Goal: Communication & Community: Answer question/provide support

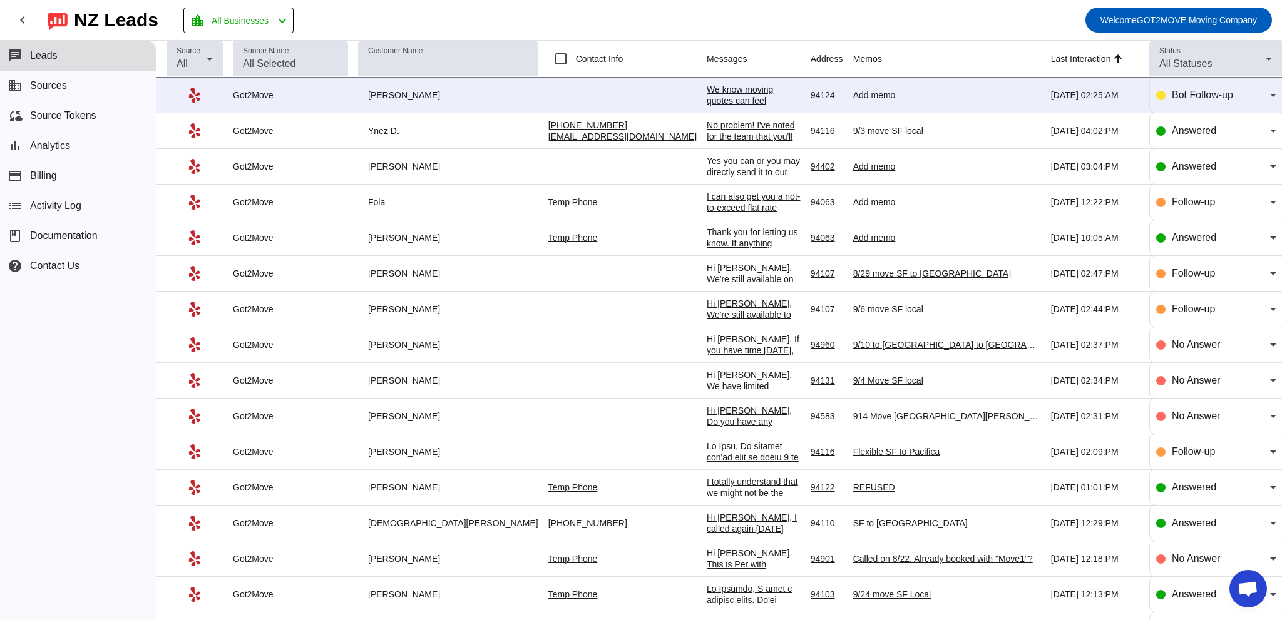
click at [707, 89] on div "We know moving quotes can feel overwhelming, and you've probably heard from sev…" at bounding box center [754, 349] width 94 height 530
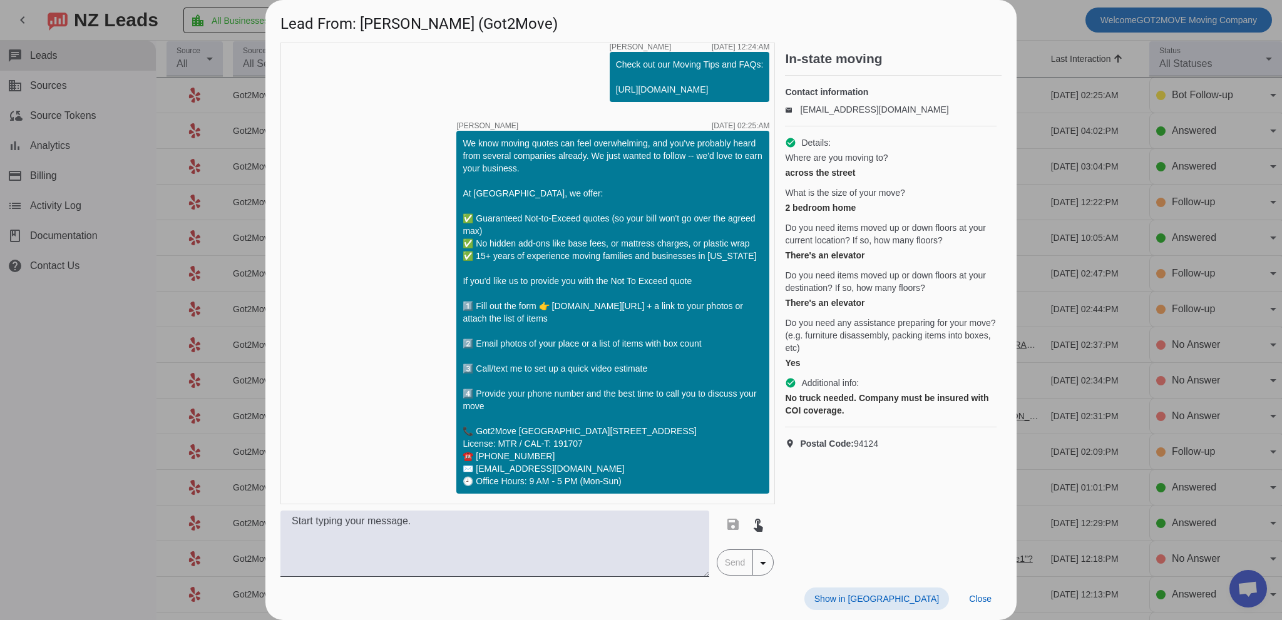
scroll to position [464, 0]
click at [882, 327] on div "Where are you moving to? across the street What is the size of your move? 2 bed…" at bounding box center [891, 261] width 212 height 218
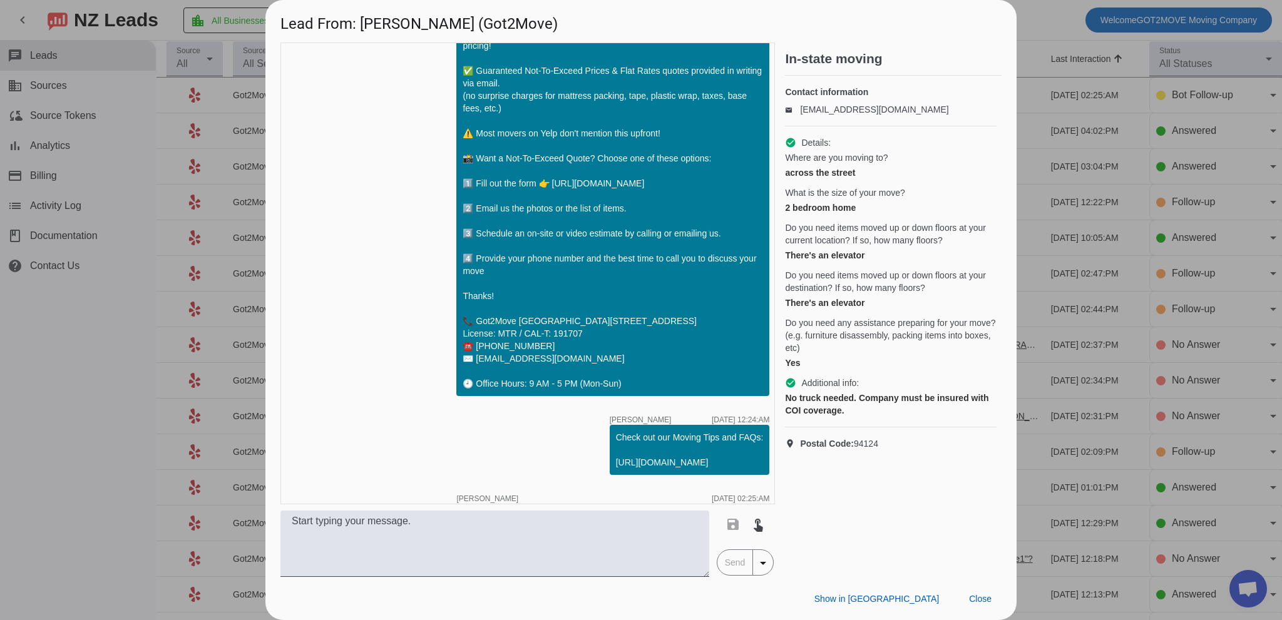
scroll to position [0, 0]
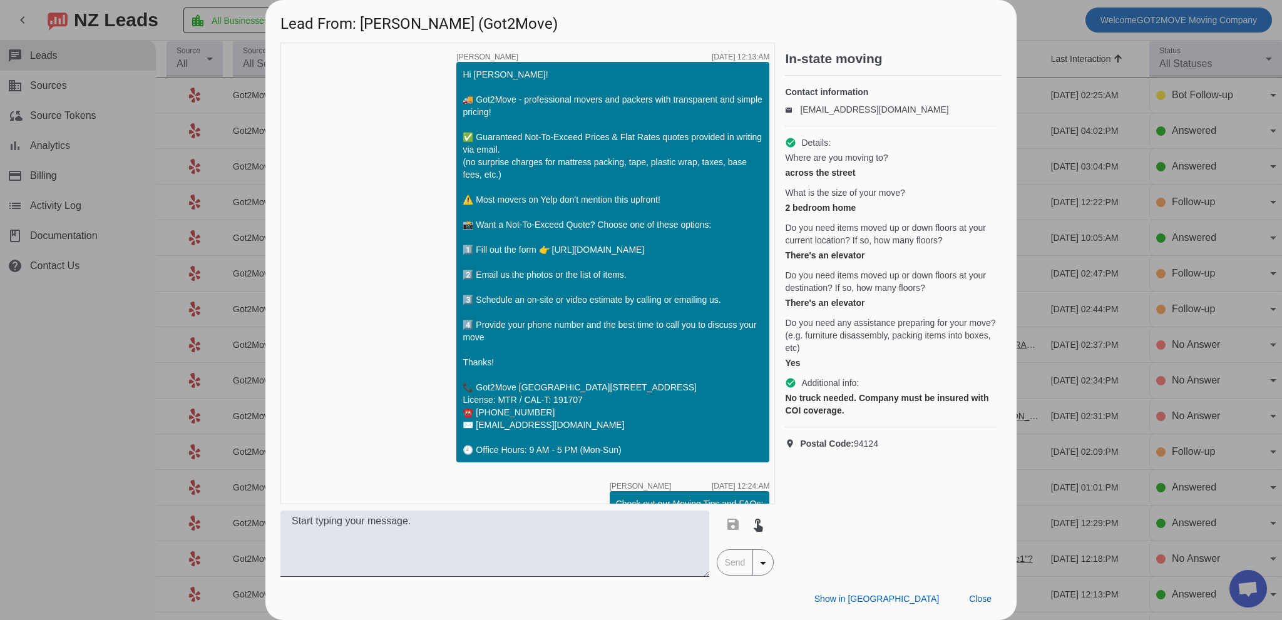
click at [352, 355] on div "timer close [PERSON_NAME] [DATE] 12:13:AM Hi [PERSON_NAME]! 🚚 Got2Move - profes…" at bounding box center [527, 274] width 495 height 462
click at [876, 179] on div "across the street" at bounding box center [891, 173] width 212 height 13
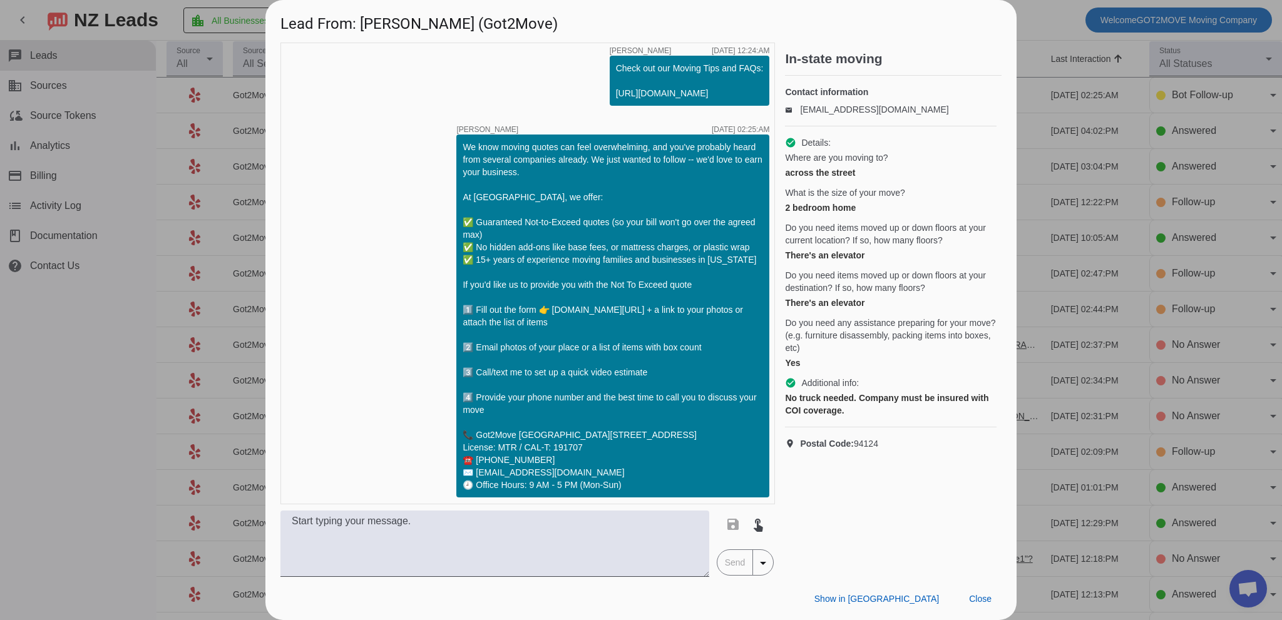
scroll to position [464, 0]
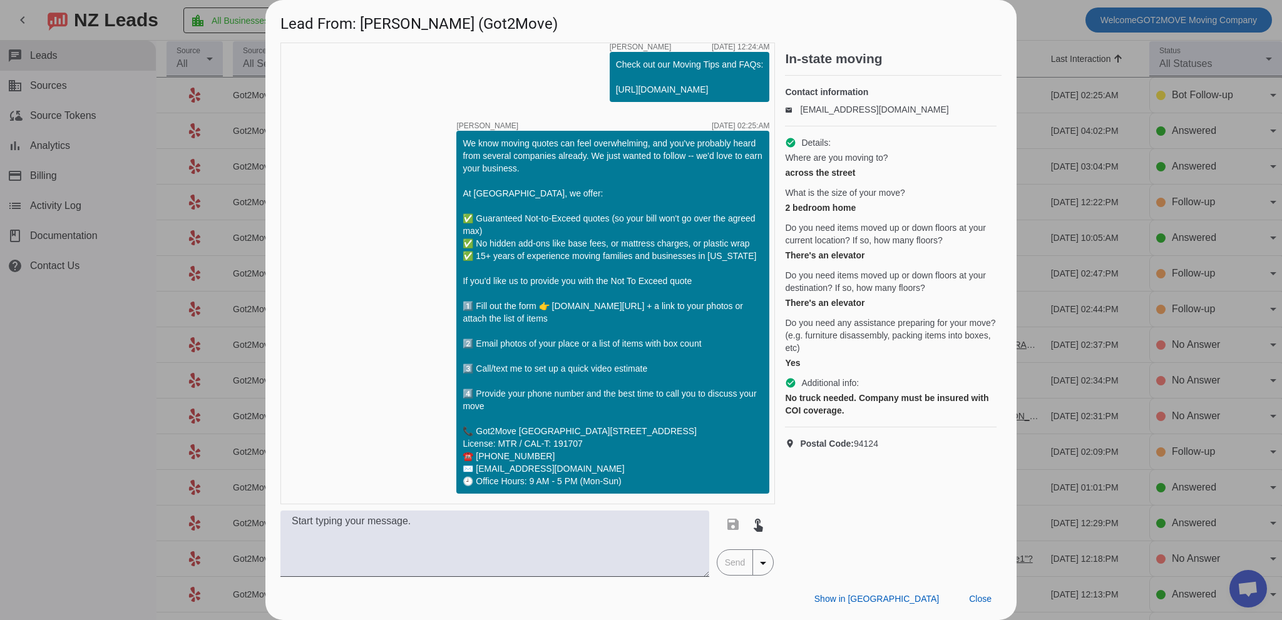
click at [316, 257] on div "timer close [PERSON_NAME] [DATE] 12:13:AM Hi [PERSON_NAME]! 🚚 Got2Move - profes…" at bounding box center [527, 274] width 495 height 462
drag, startPoint x: 875, startPoint y: 232, endPoint x: 891, endPoint y: 264, distance: 35.0
click at [875, 232] on div "Where are you moving to? across the street What is the size of your move? 2 bed…" at bounding box center [891, 261] width 212 height 218
click at [990, 593] on span at bounding box center [980, 599] width 43 height 23
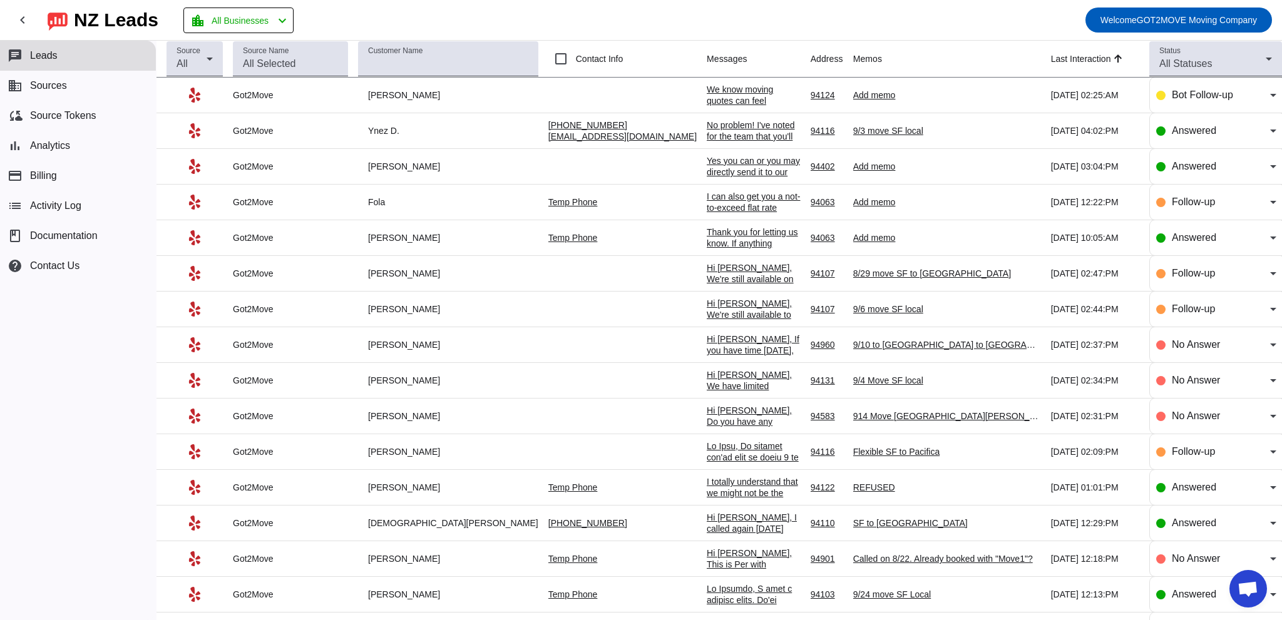
click at [707, 98] on div "We know moving quotes can feel overwhelming, and you've probably heard from sev…" at bounding box center [754, 349] width 94 height 530
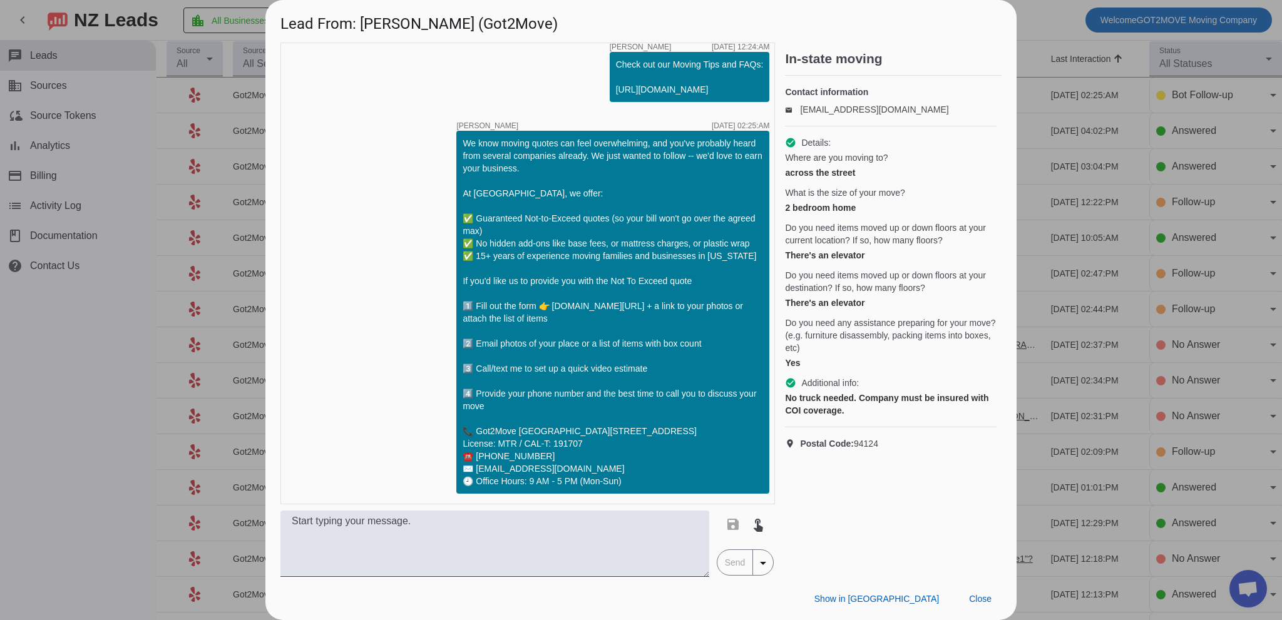
drag, startPoint x: 306, startPoint y: 255, endPoint x: 478, endPoint y: 427, distance: 243.9
click at [306, 256] on div "timer close [PERSON_NAME] [DATE] 12:13:AM Hi [PERSON_NAME]! 🚚 Got2Move - profes…" at bounding box center [527, 274] width 495 height 462
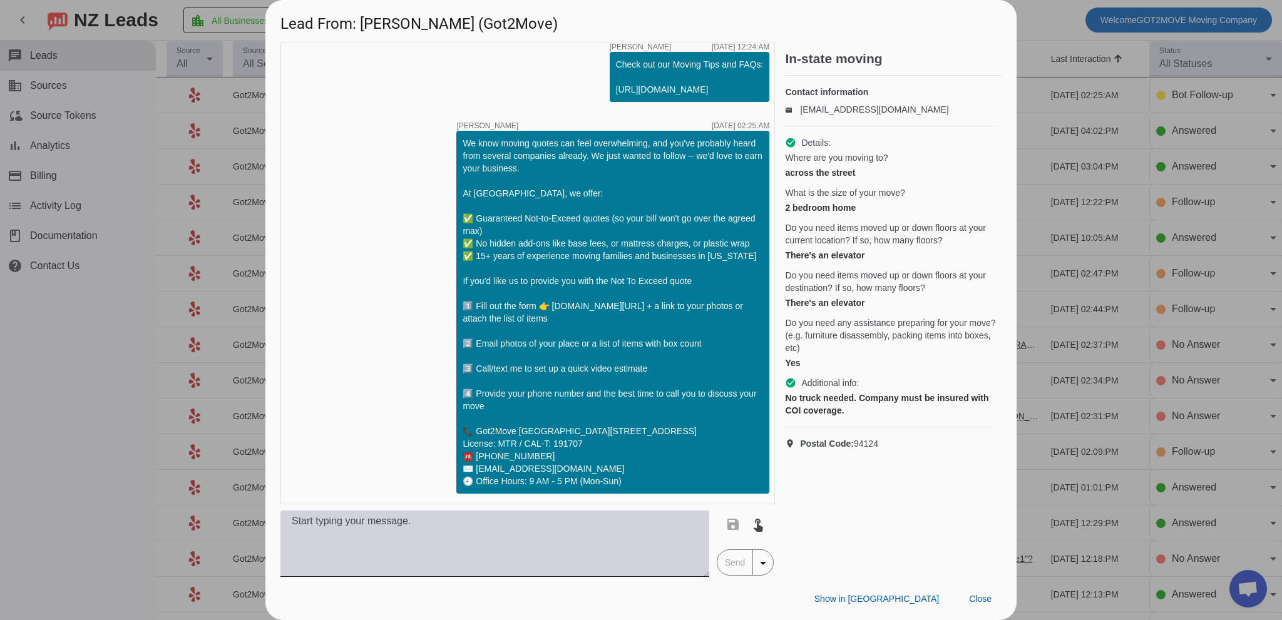
click at [521, 540] on textarea at bounding box center [494, 544] width 429 height 66
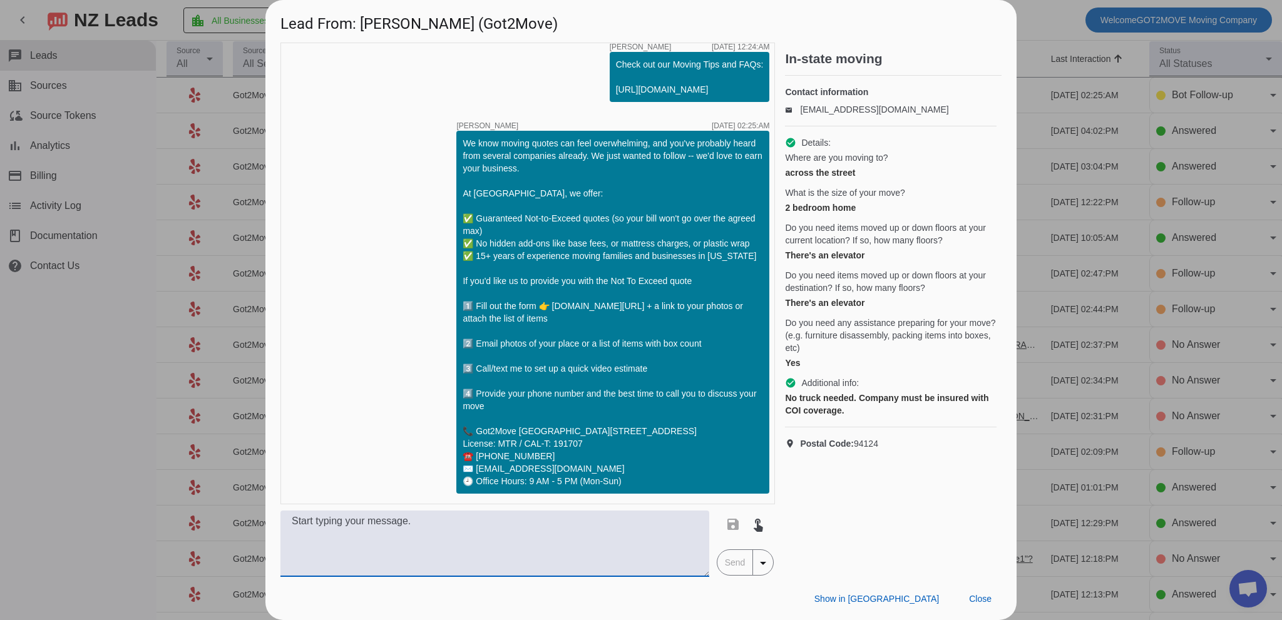
paste textarea "Hi [PERSON_NAME], this is [PERSON_NAME] from Got2Move! I’d love to get your Not…"
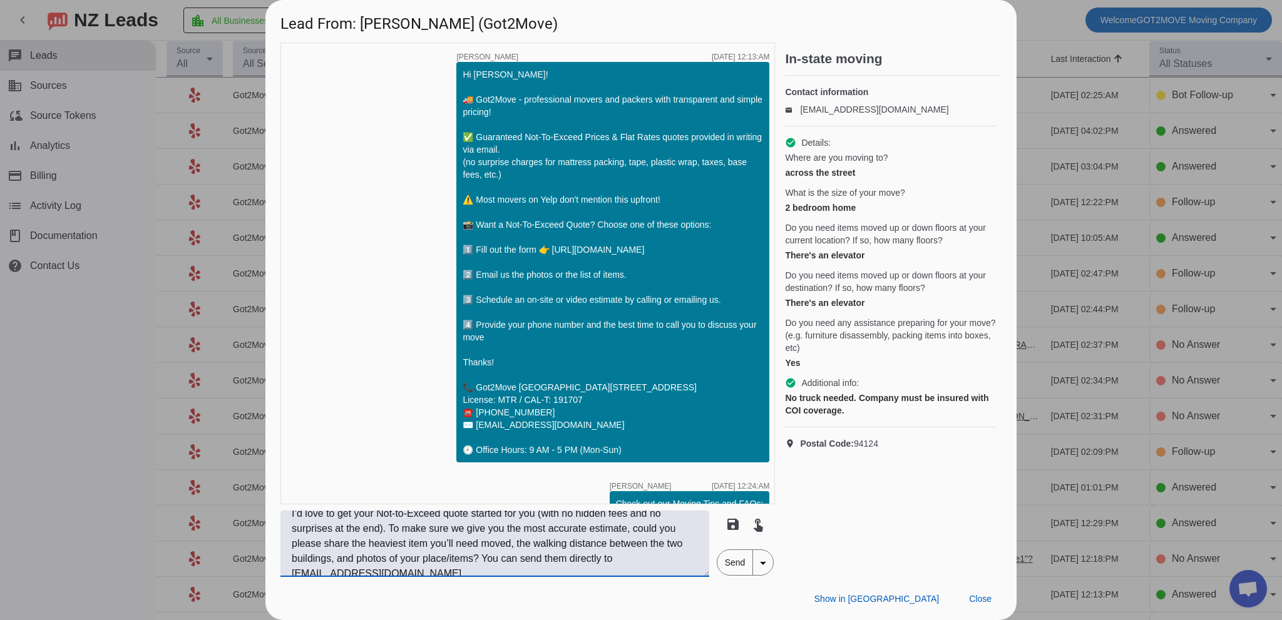
scroll to position [45, 0]
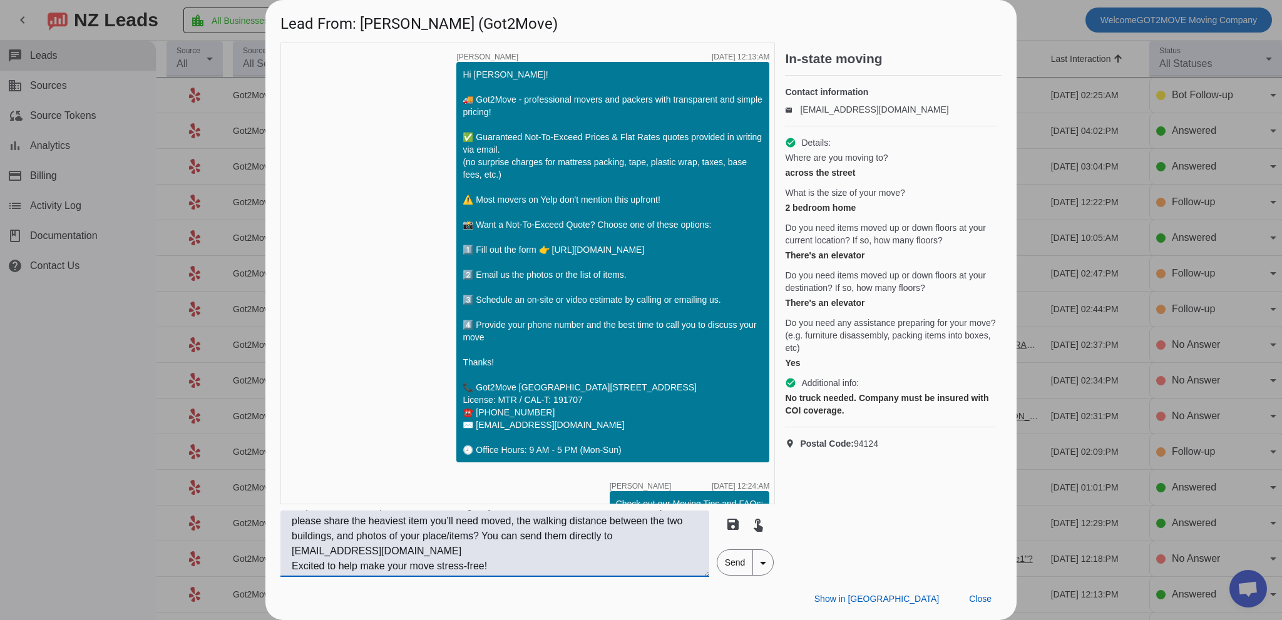
type textarea "Hi [PERSON_NAME], this is [PERSON_NAME] from Got2Move! I’d love to get your Not…"
click at [739, 559] on span "Send" at bounding box center [735, 562] width 36 height 25
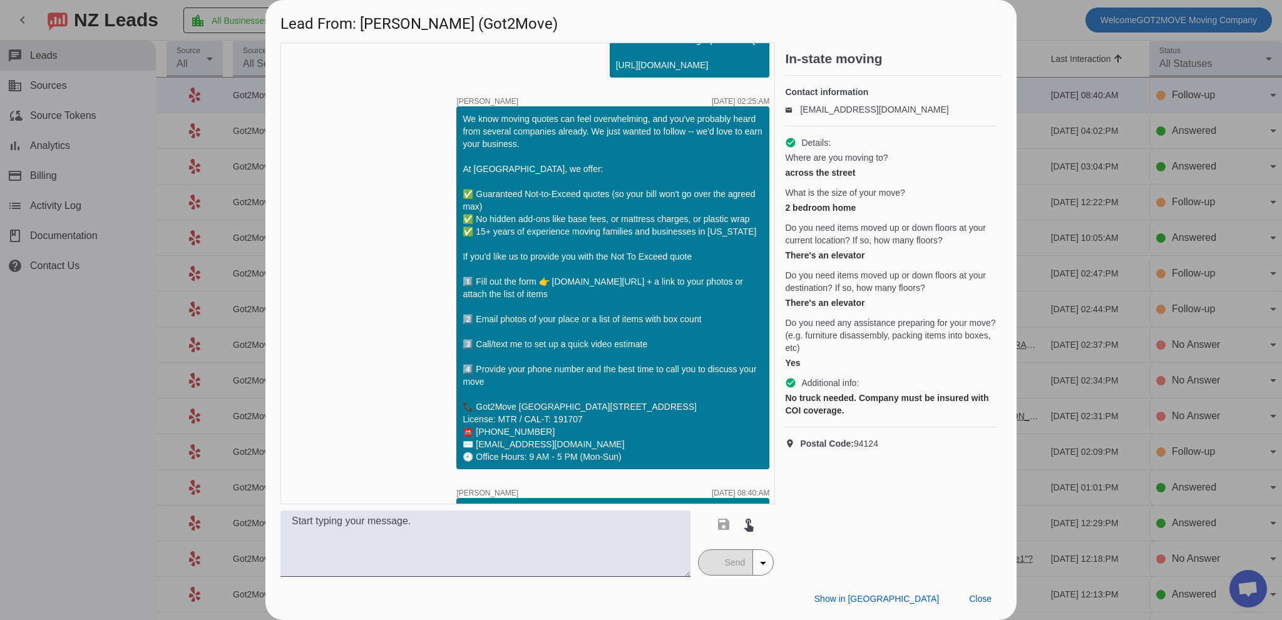
scroll to position [593, 0]
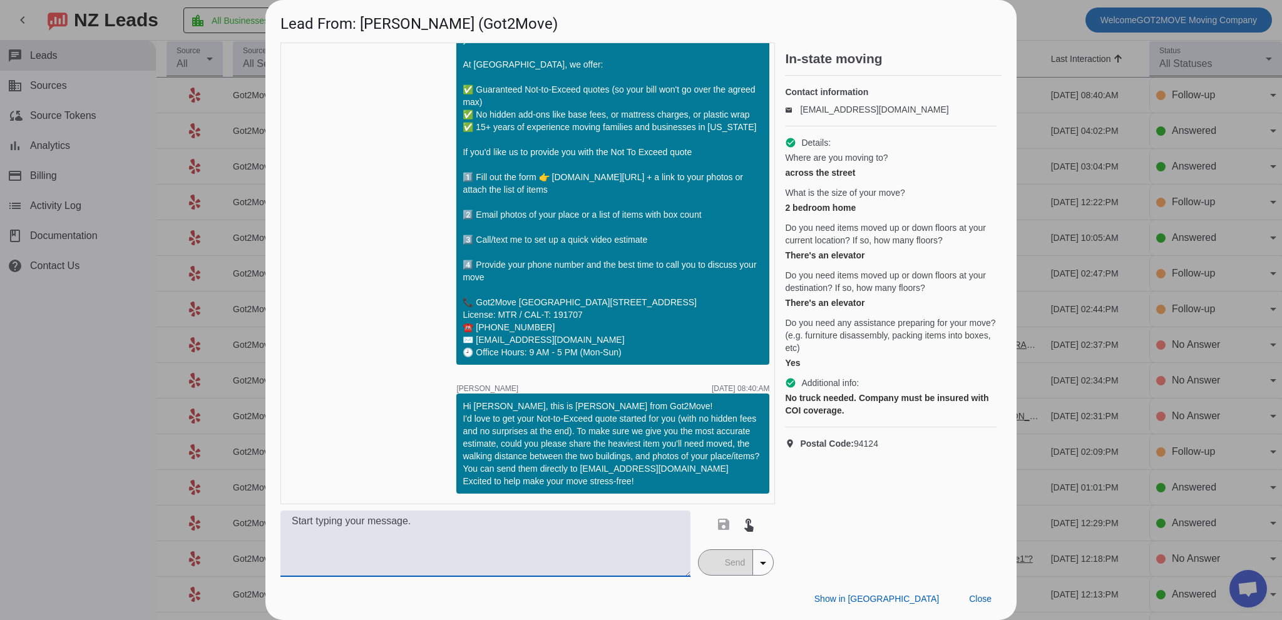
drag, startPoint x: 468, startPoint y: 537, endPoint x: 492, endPoint y: 530, distance: 25.4
click at [468, 537] on textarea at bounding box center [485, 544] width 410 height 66
type textarea "i"
type textarea "W"
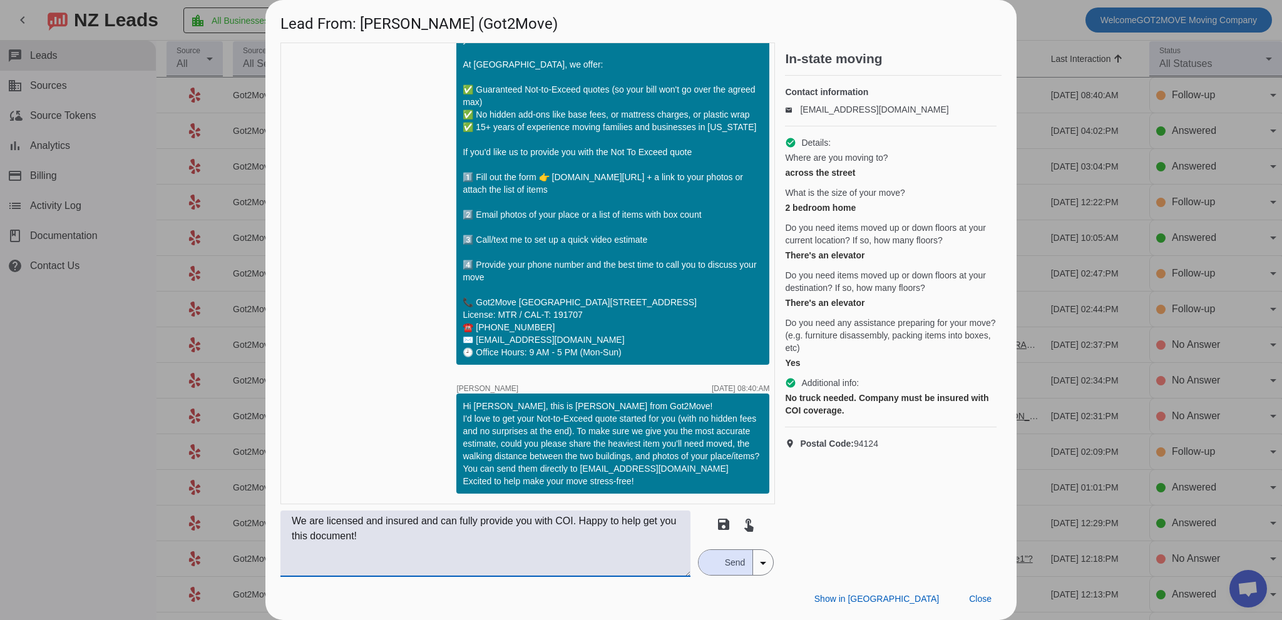
drag, startPoint x: 268, startPoint y: 522, endPoint x: 212, endPoint y: 513, distance: 56.5
click at [205, 507] on div "Lead From: [PERSON_NAME] (Got2Move) timer close [PERSON_NAME] [DATE] 12:13:AM H…" at bounding box center [641, 310] width 1282 height 620
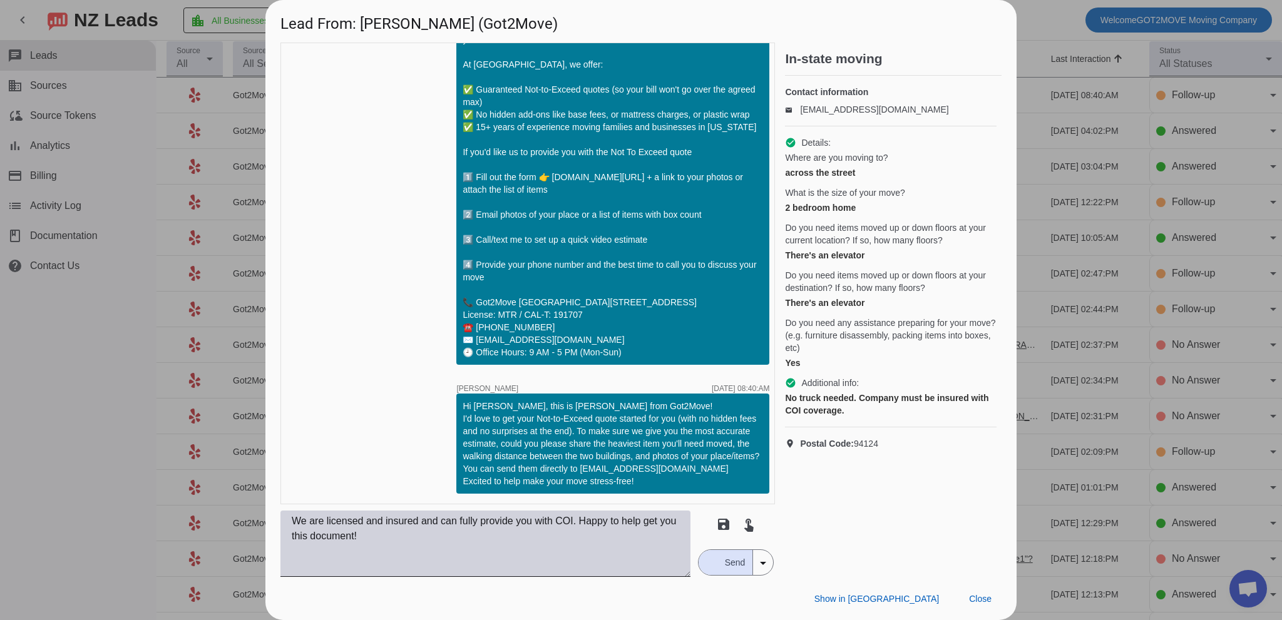
click at [420, 553] on textarea "We are licensed and insured and can fully provide you with COI. Happy to help g…" at bounding box center [485, 544] width 410 height 66
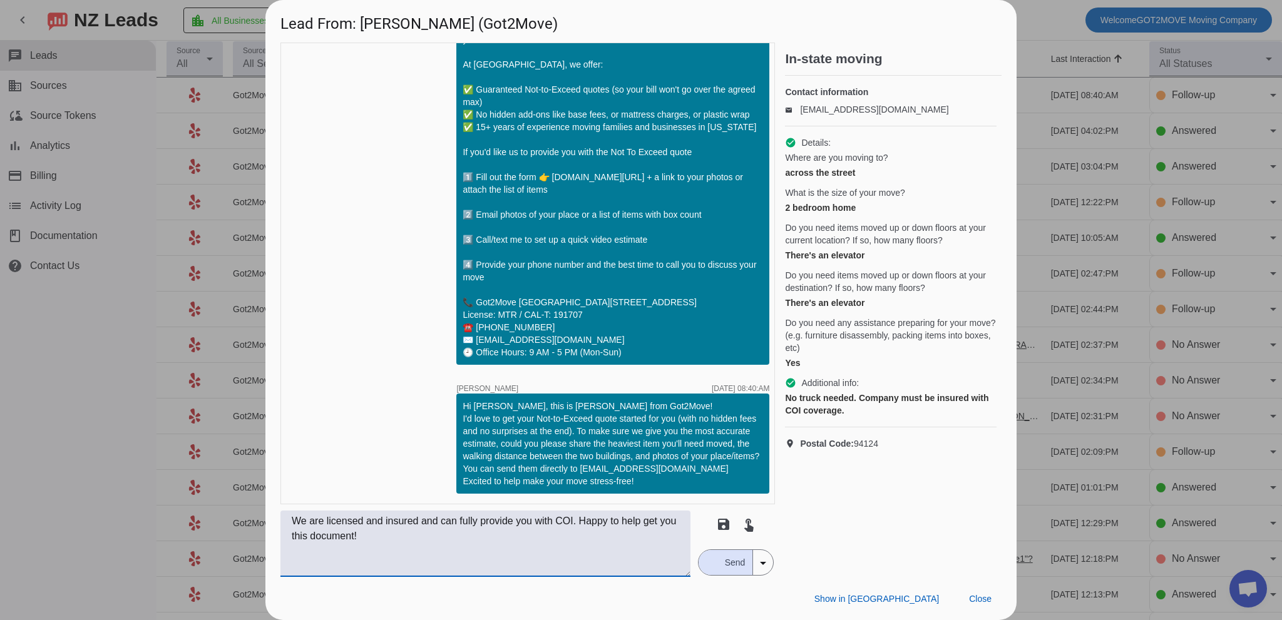
paste textarea "’re fully licensed and insured, and we can provide you with a COI upon request.…"
click at [465, 550] on textarea "We’re fully licensed and insured, and we can provide you with a COI upon reques…" at bounding box center [485, 544] width 410 height 66
click at [492, 540] on textarea "We’re fully licensed and insured, and we can provide you with a COI upon reques…" at bounding box center [485, 544] width 410 height 66
drag, startPoint x: 438, startPoint y: 526, endPoint x: 491, endPoint y: 522, distance: 52.7
click at [438, 525] on textarea "We’re fully licensed and insured, and we can provide you with a COI upon reques…" at bounding box center [485, 544] width 410 height 66
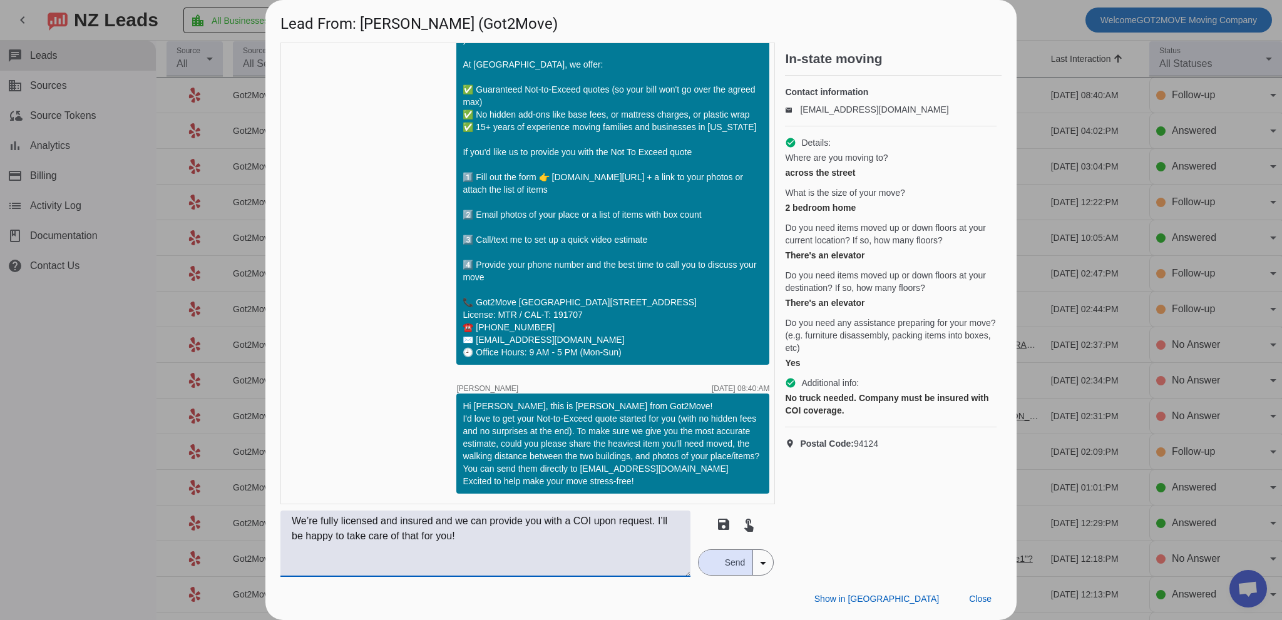
click at [558, 542] on textarea "We’re fully licensed and insured and we can provide you with a COI upon request…" at bounding box center [485, 544] width 410 height 66
click at [579, 533] on textarea "We’re fully licensed and insured and we can provide you with a COI upon request…" at bounding box center [485, 544] width 410 height 66
click at [567, 545] on textarea "We’re fully licensed and insured and we can provide you with a COI upon request…" at bounding box center [485, 544] width 410 height 66
type textarea "We’re fully licensed and insured and we can provide you with a COI upon request…"
click at [729, 565] on span "Send" at bounding box center [735, 562] width 36 height 25
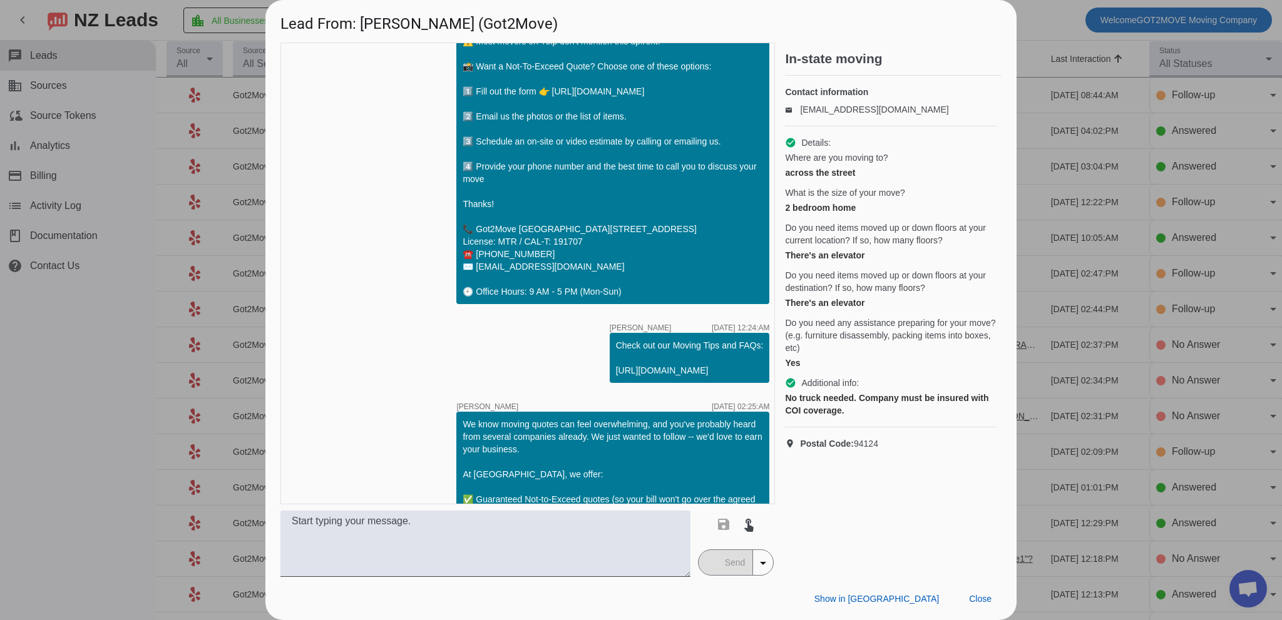
scroll to position [0, 0]
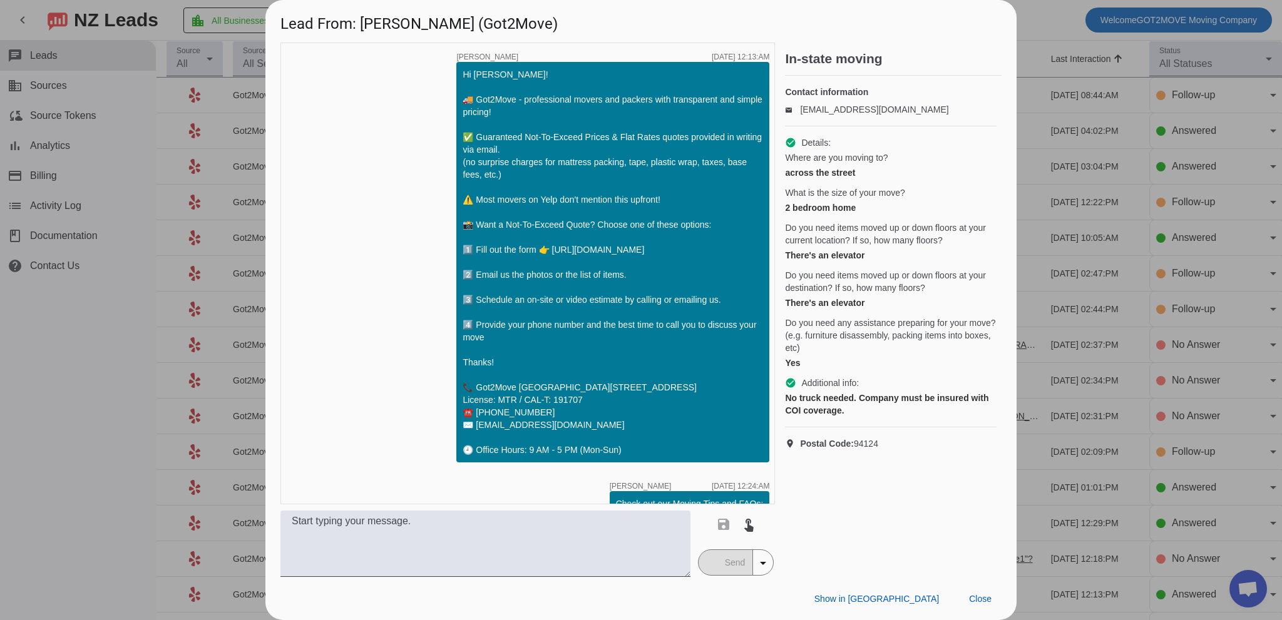
click at [922, 309] on div "There's an elevator" at bounding box center [891, 303] width 212 height 13
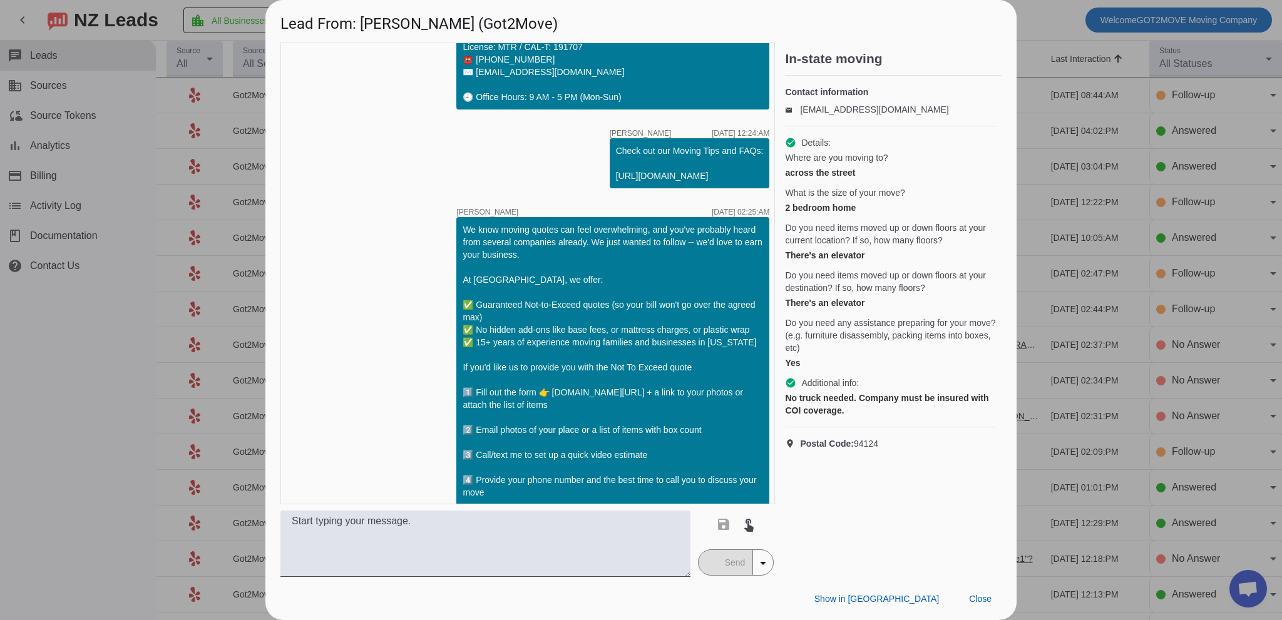
scroll to position [284, 0]
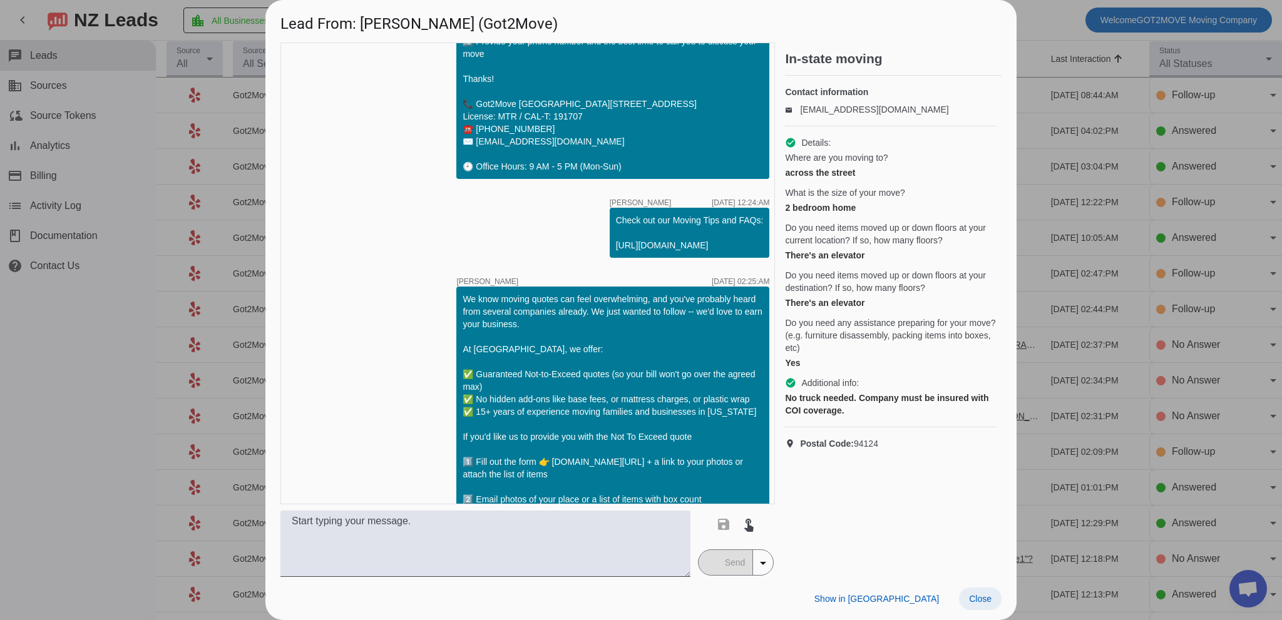
click at [971, 593] on span at bounding box center [980, 599] width 43 height 23
